Goal: Information Seeking & Learning: Learn about a topic

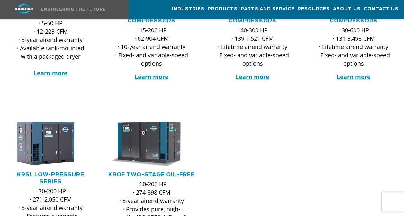
scroll to position [198, 0]
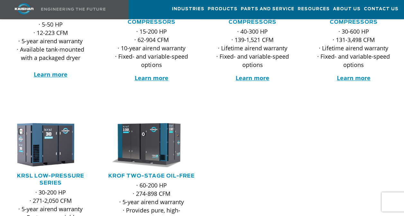
click at [348, 54] on p "· 30-600 HP · 131-3,498 CFM · Lifetime airend warranty · Fixed- and variable-sp…" at bounding box center [353, 48] width 80 height 42
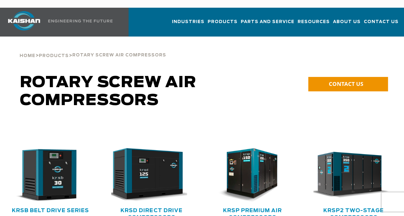
scroll to position [0, 0]
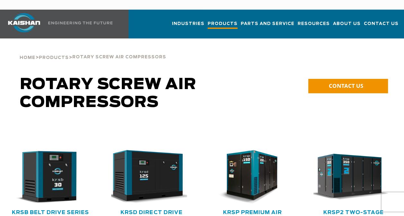
click at [227, 20] on span "Products" at bounding box center [222, 24] width 30 height 9
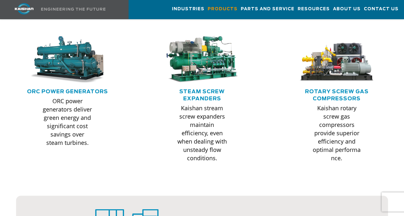
scroll to position [572, 0]
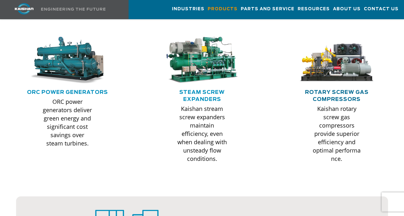
click at [343, 90] on link "Rotary Screw Gas Compressors" at bounding box center [336, 96] width 64 height 12
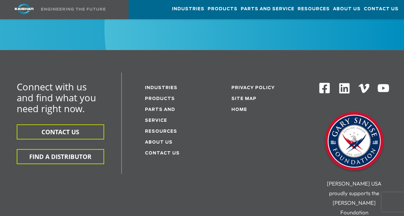
scroll to position [1298, 0]
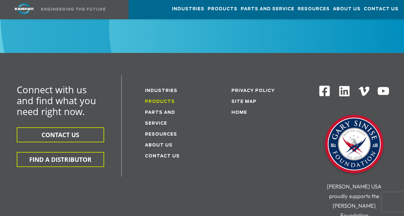
click at [170, 100] on link "Products" at bounding box center [160, 102] width 30 height 4
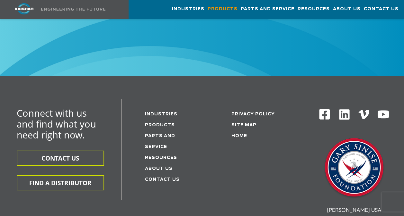
scroll to position [1035, 0]
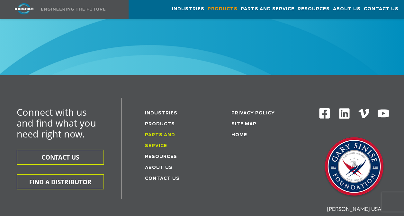
click at [175, 133] on link "Parts and service" at bounding box center [160, 140] width 30 height 15
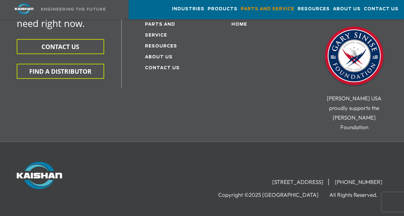
scroll to position [963, 0]
